Goal: Information Seeking & Learning: Compare options

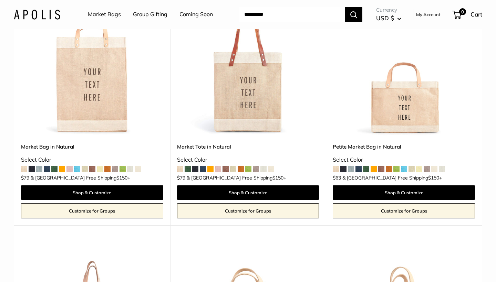
scroll to position [135, 0]
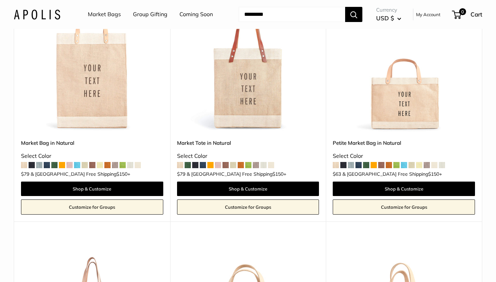
click at [405, 167] on span at bounding box center [404, 165] width 6 height 6
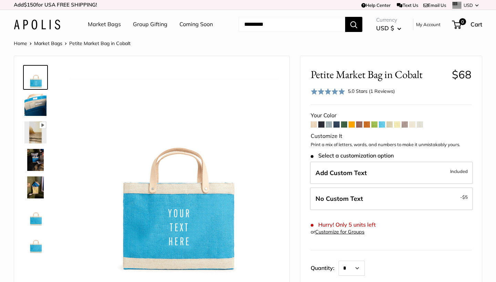
click at [330, 127] on form "Your Color" at bounding box center [391, 216] width 161 height 211
click at [329, 125] on span at bounding box center [329, 125] width 6 height 6
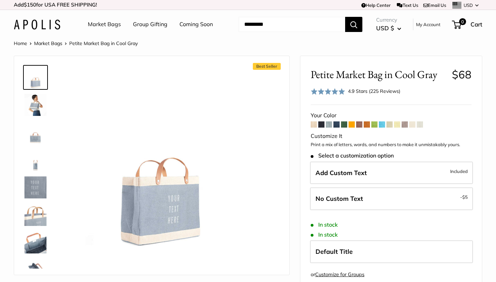
click at [368, 124] on span at bounding box center [367, 125] width 6 height 6
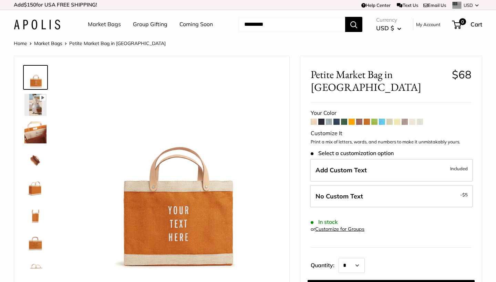
click at [315, 119] on span at bounding box center [314, 122] width 6 height 6
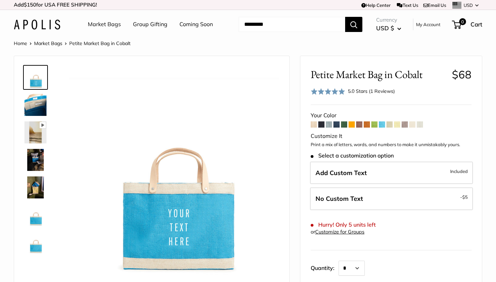
click at [376, 125] on span at bounding box center [374, 125] width 6 height 6
